Goal: Navigation & Orientation: Find specific page/section

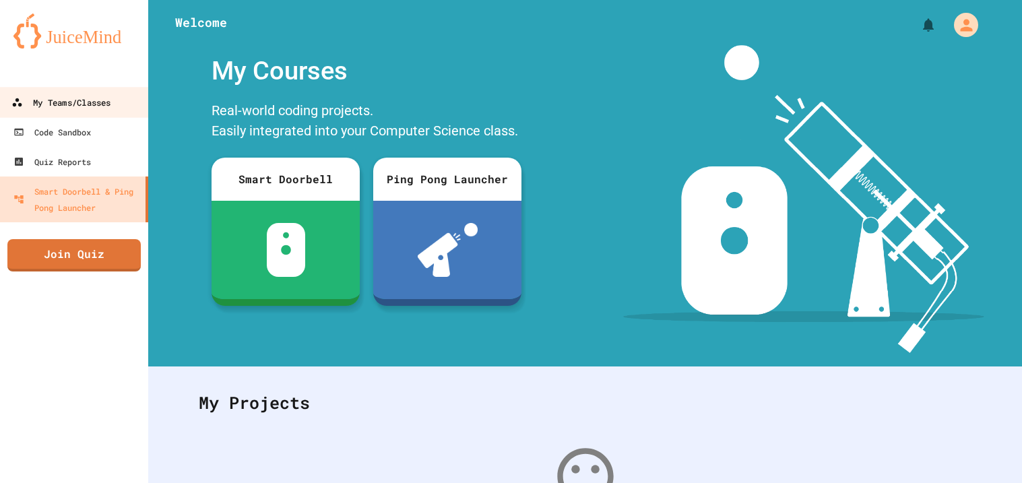
click at [7, 97] on link "My Teams/Classes" at bounding box center [74, 102] width 153 height 30
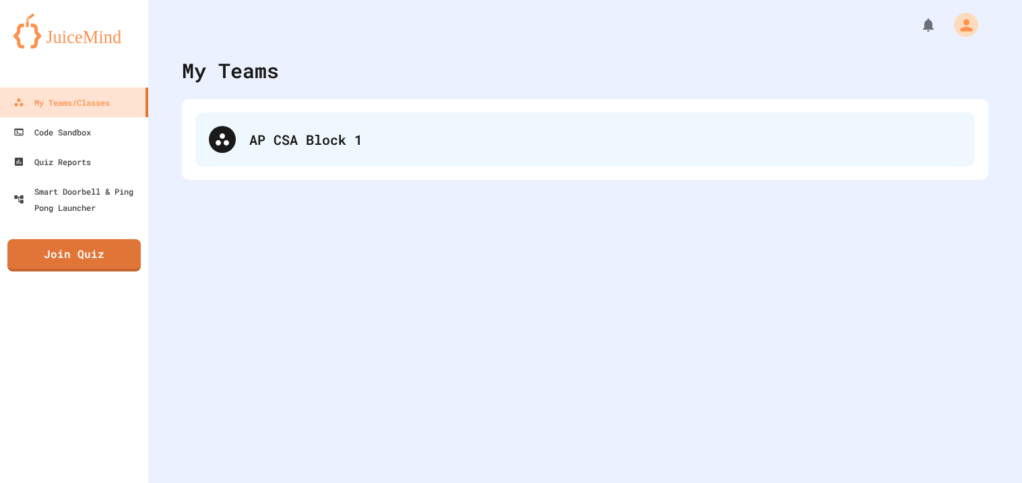
click at [271, 132] on div "AP CSA Block 1" at bounding box center [605, 139] width 712 height 20
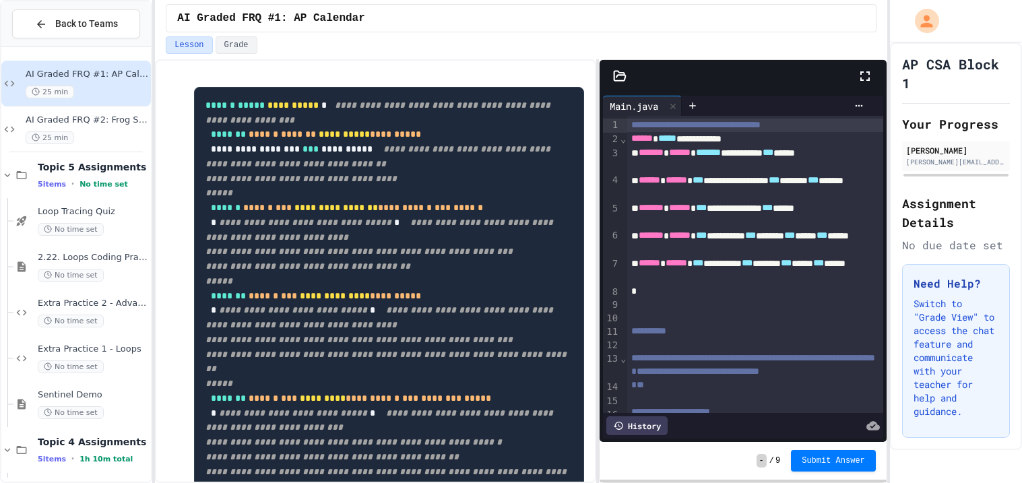
scroll to position [314, 0]
